Goal: Task Accomplishment & Management: Complete application form

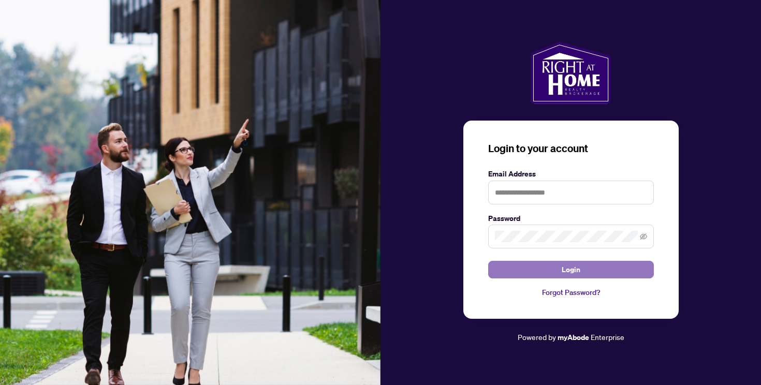
click at [529, 270] on button "Login" at bounding box center [571, 270] width 166 height 18
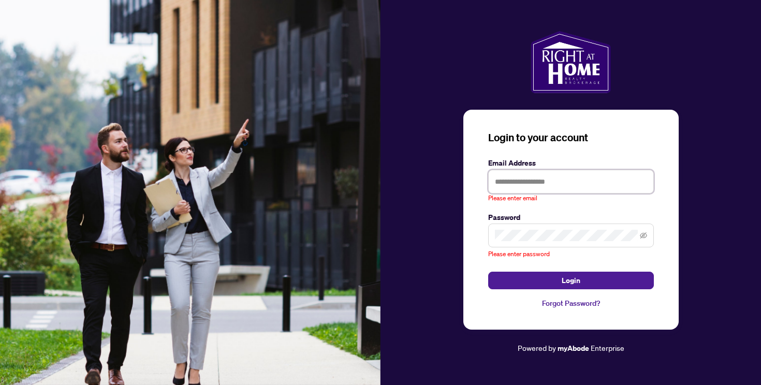
click at [511, 190] on input "text" at bounding box center [571, 182] width 166 height 24
type input "**********"
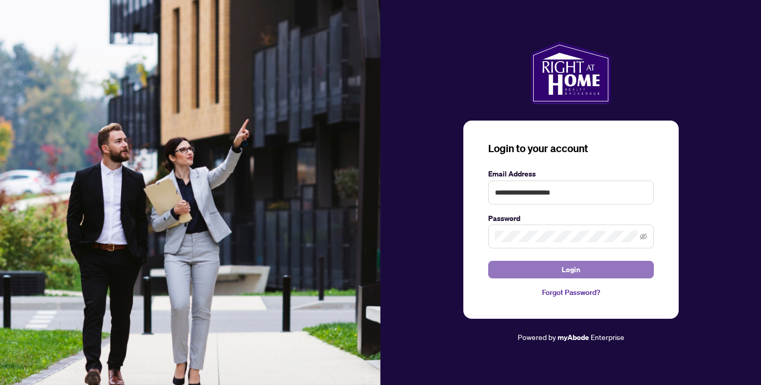
click at [547, 277] on button "Login" at bounding box center [571, 270] width 166 height 18
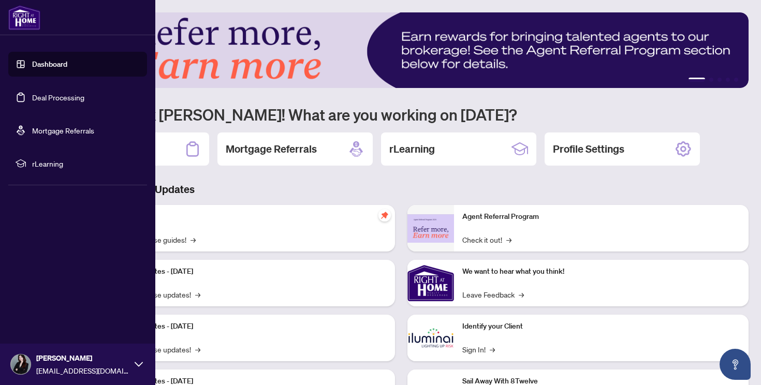
click at [49, 69] on link "Dashboard" at bounding box center [49, 64] width 35 height 9
click at [47, 97] on link "Deal Processing" at bounding box center [58, 97] width 52 height 9
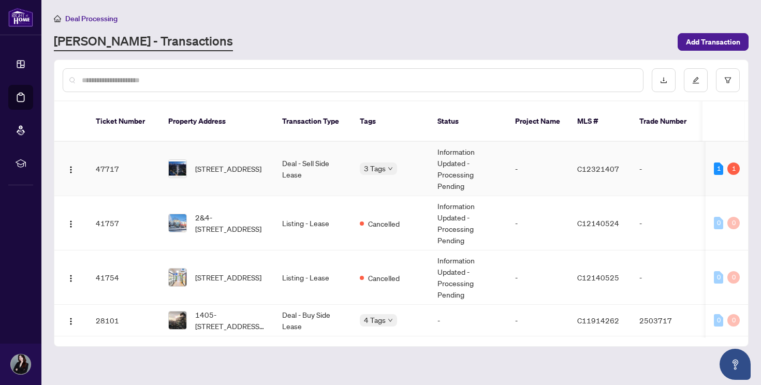
click at [633, 144] on td "-" at bounding box center [667, 169] width 72 height 54
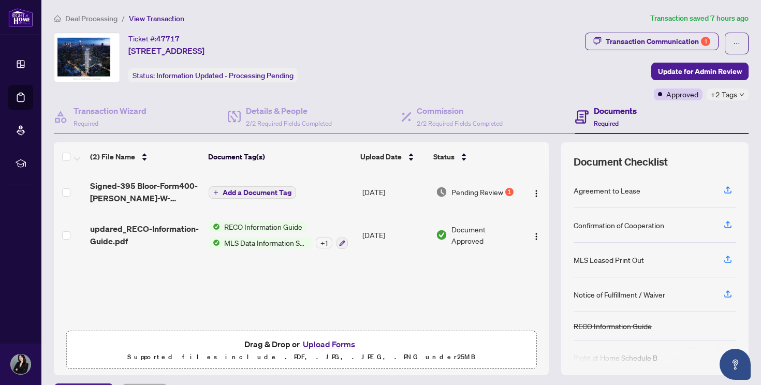
scroll to position [64, 0]
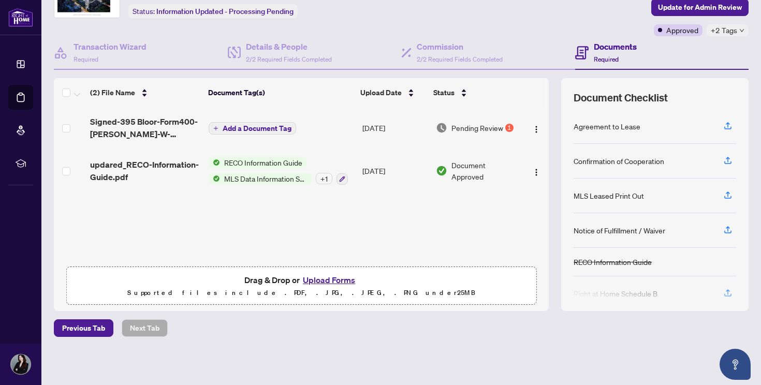
click at [312, 275] on button "Upload Forms" at bounding box center [329, 279] width 59 height 13
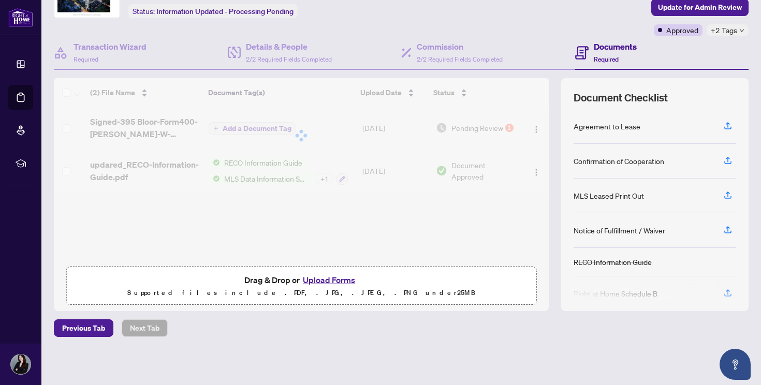
scroll to position [45, 0]
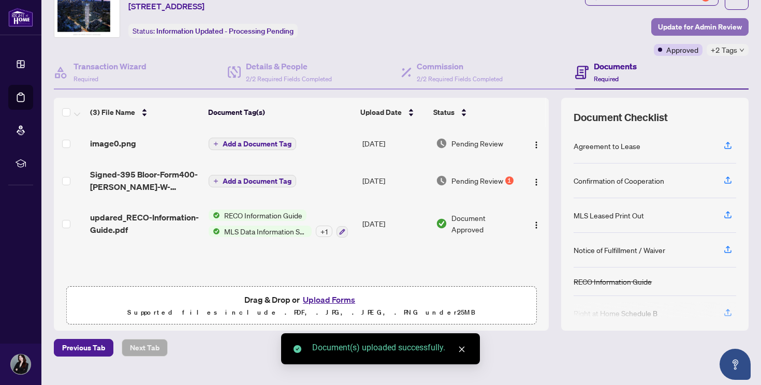
click at [721, 24] on span "Update for Admin Review" at bounding box center [700, 27] width 84 height 17
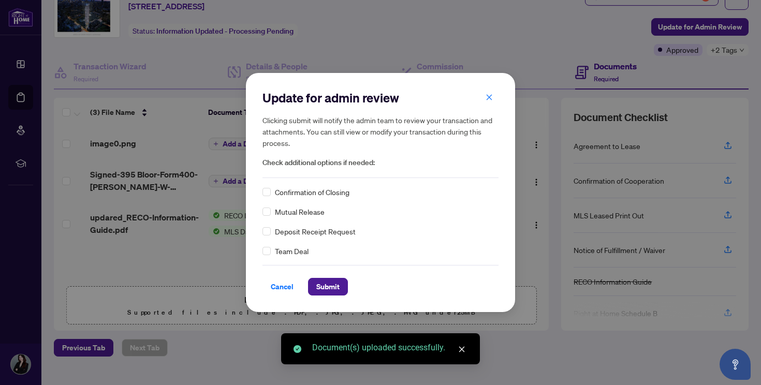
click at [288, 235] on span "Deposit Receipt Request" at bounding box center [315, 231] width 81 height 11
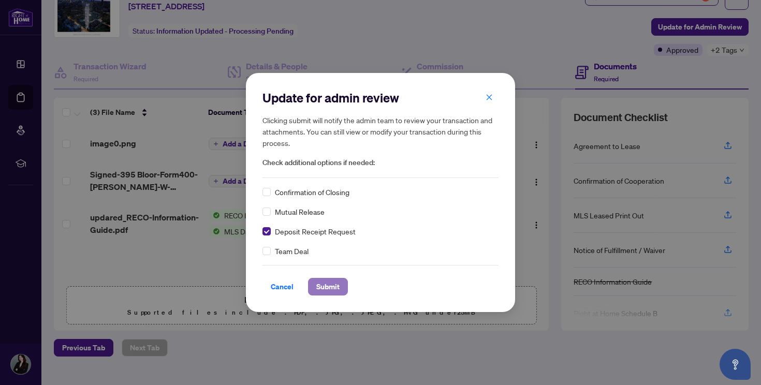
click at [332, 293] on span "Submit" at bounding box center [327, 287] width 23 height 17
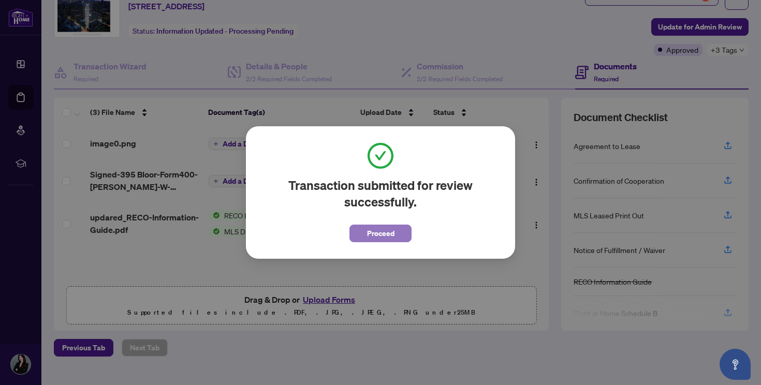
click at [371, 227] on span "Proceed" at bounding box center [380, 233] width 27 height 17
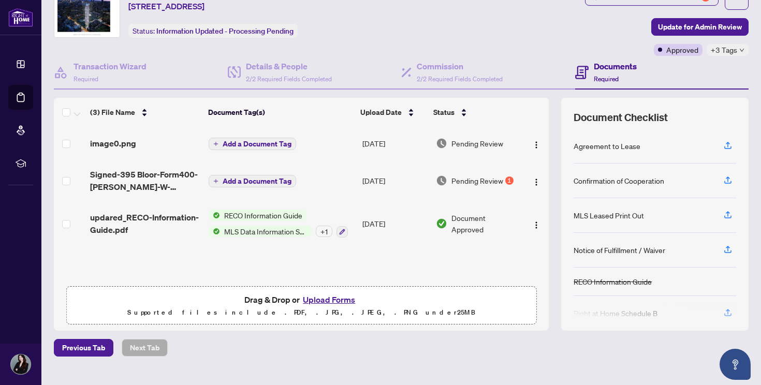
scroll to position [0, 0]
